Goal: Information Seeking & Learning: Learn about a topic

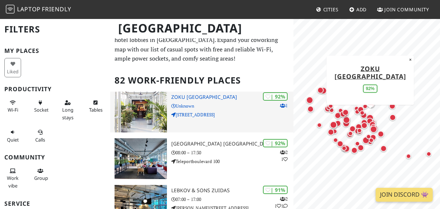
scroll to position [12, 0]
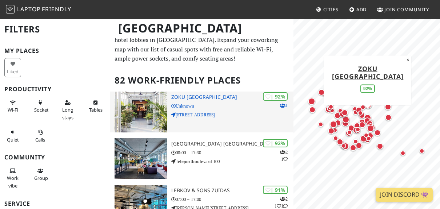
click at [240, 97] on h3 "Zoku Amsterdam" at bounding box center [232, 97] width 122 height 6
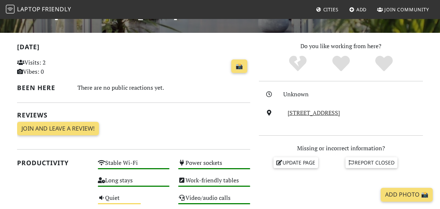
scroll to position [136, 0]
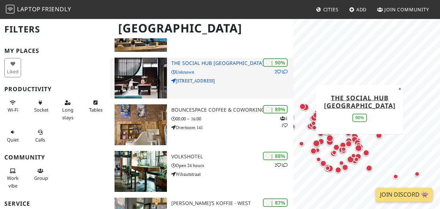
scroll to position [193, 0]
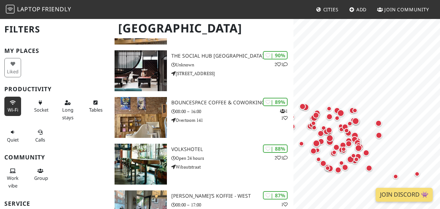
click at [19, 109] on button "Wi-Fi" at bounding box center [12, 105] width 17 height 19
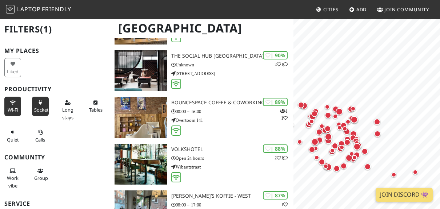
click at [42, 112] on span "Sockets" at bounding box center [42, 109] width 17 height 7
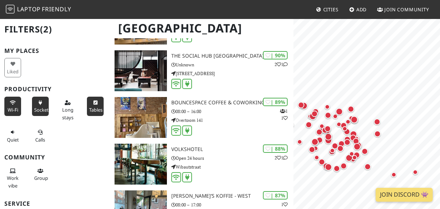
click at [101, 104] on button "Tables" at bounding box center [95, 105] width 17 height 19
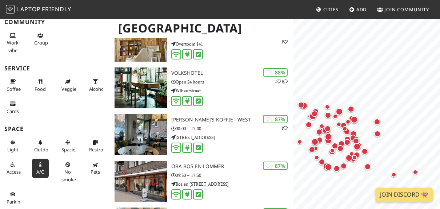
scroll to position [226, 0]
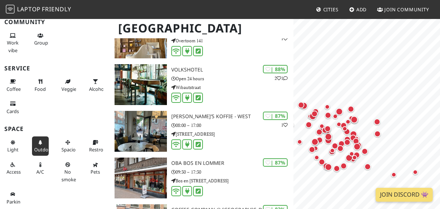
click at [37, 147] on span "Outdoor" at bounding box center [43, 149] width 19 height 7
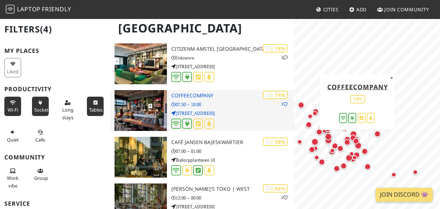
scroll to position [711, 0]
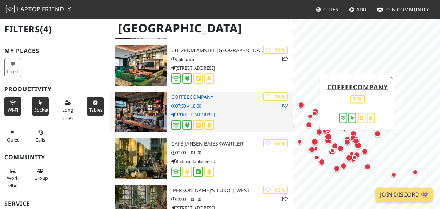
click at [242, 116] on p "Wibautstraat 7" at bounding box center [232, 114] width 122 height 7
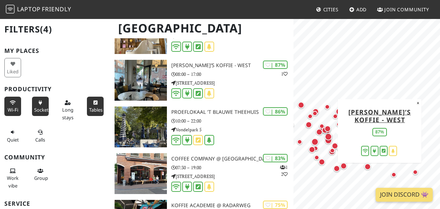
scroll to position [138, 0]
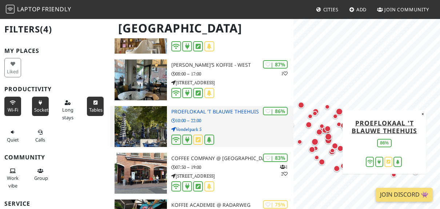
click at [241, 118] on p "10:00 – 22:00" at bounding box center [232, 120] width 122 height 7
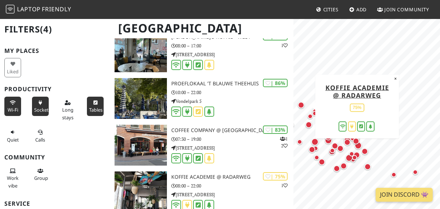
scroll to position [169, 0]
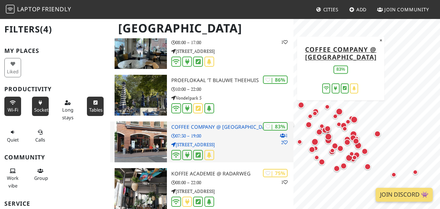
click at [242, 139] on p "07:30 – 19:00" at bounding box center [232, 135] width 122 height 7
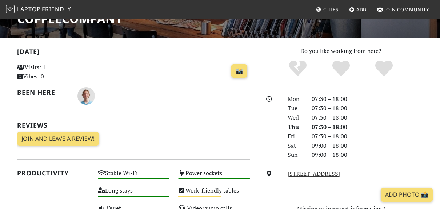
scroll to position [133, 0]
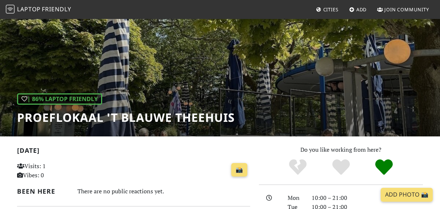
scroll to position [28, 0]
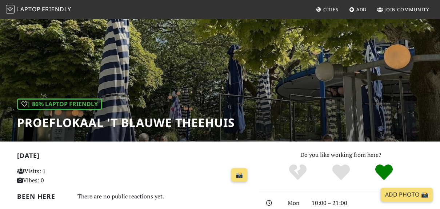
click at [274, 75] on div "| 86% Laptop Friendly Proeflokaal 't Blauwe Theehuis" at bounding box center [220, 65] width 440 height 151
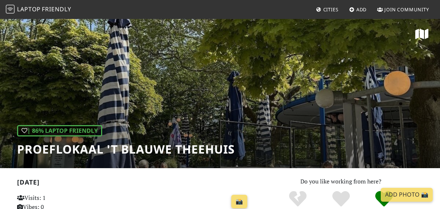
scroll to position [0, 0]
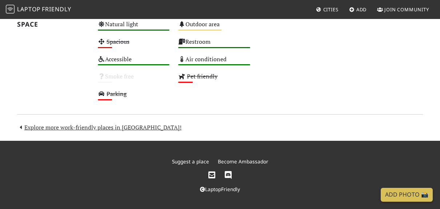
scroll to position [451, 0]
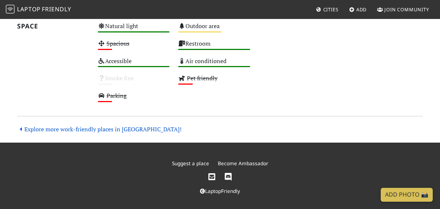
click at [86, 131] on link "Explore more work-friendly places in Amsterdam!" at bounding box center [99, 129] width 164 height 8
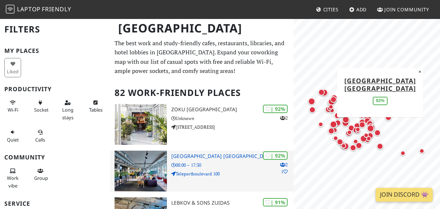
click at [232, 165] on p "08:00 – 17:30" at bounding box center [232, 164] width 122 height 7
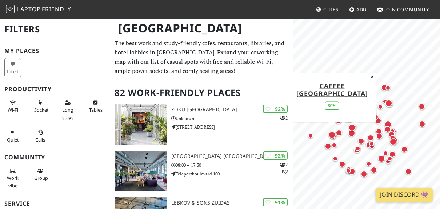
click at [330, 135] on div "Map marker" at bounding box center [332, 134] width 7 height 7
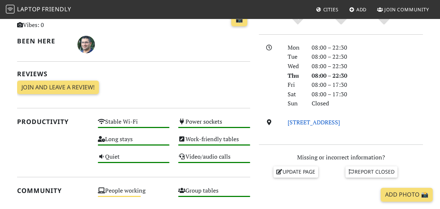
scroll to position [183, 0]
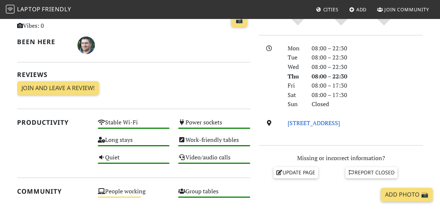
click at [300, 119] on link "Teleportboulevard 100, 1043 EJ, Amsterdam" at bounding box center [314, 123] width 52 height 8
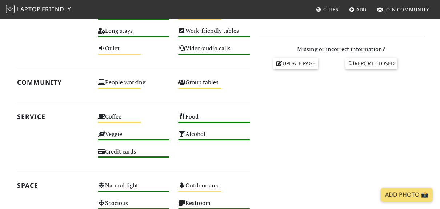
scroll to position [337, 0]
